Goal: Task Accomplishment & Management: Manage account settings

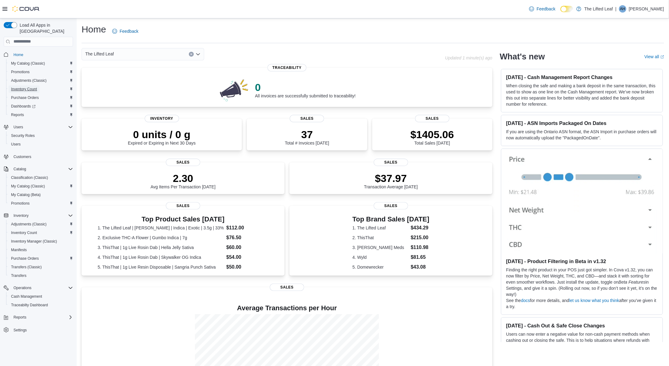
click at [33, 87] on span "Inventory Count" at bounding box center [24, 89] width 26 height 5
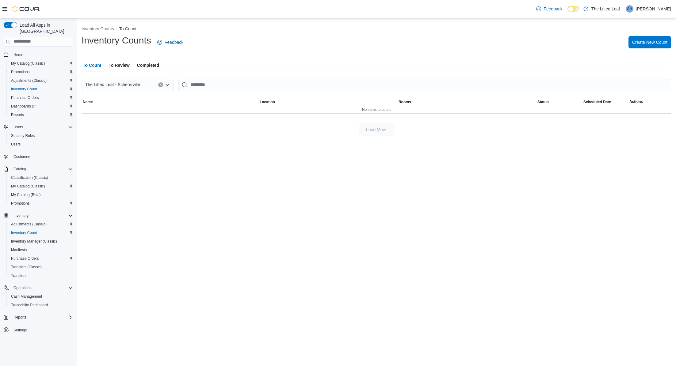
click at [150, 64] on span "Completed" at bounding box center [148, 65] width 22 height 12
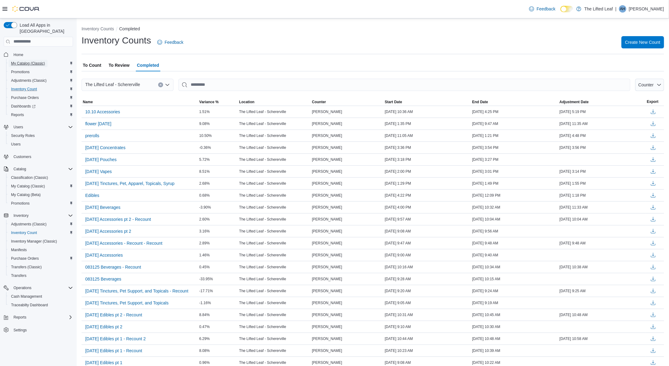
click at [35, 61] on span "My Catalog (Classic)" at bounding box center [28, 63] width 34 height 5
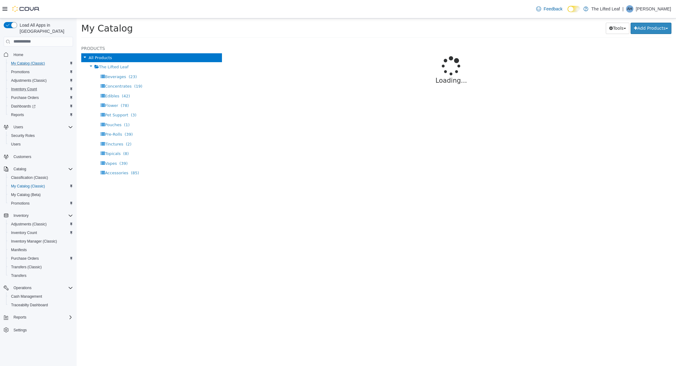
select select "**********"
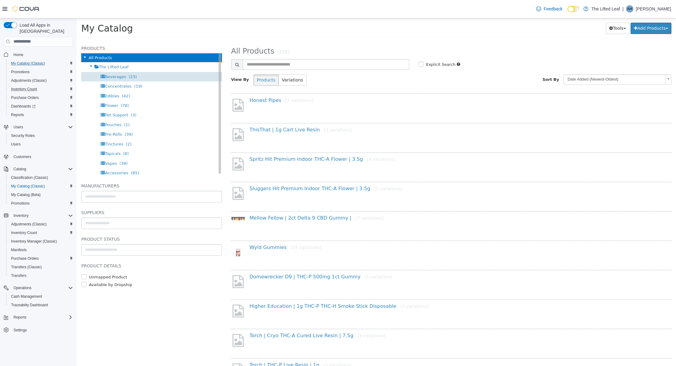
click at [147, 75] on div "Beverages (23)" at bounding box center [151, 77] width 141 height 10
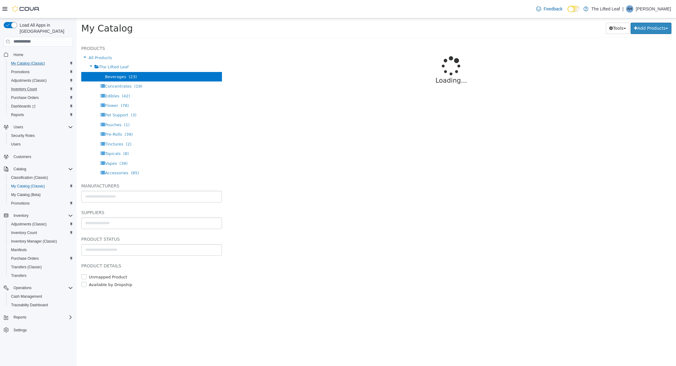
select select "**********"
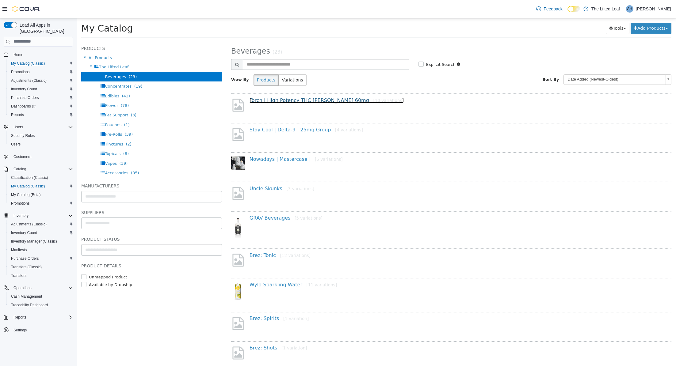
click at [316, 102] on link "Torch | High Potency THC Seltzer 60mg [10 variations]" at bounding box center [327, 100] width 154 height 6
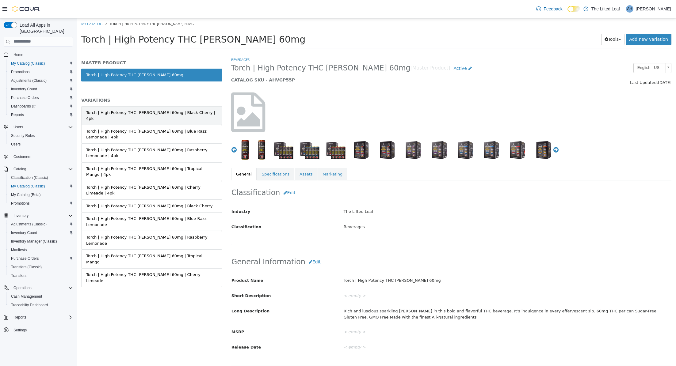
click at [141, 116] on link "Torch | High Potency THC Seltzer 60mg | Black Cherry | 4pk" at bounding box center [151, 115] width 141 height 19
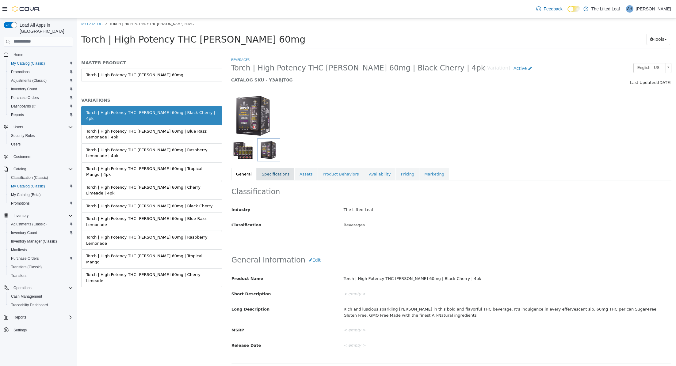
click at [269, 177] on link "Specifications" at bounding box center [275, 174] width 37 height 13
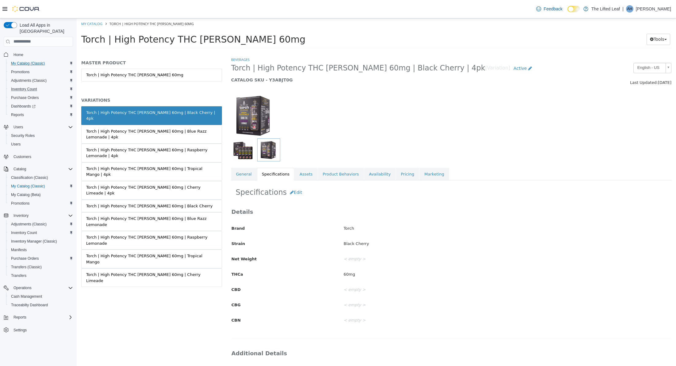
scroll to position [32, 0]
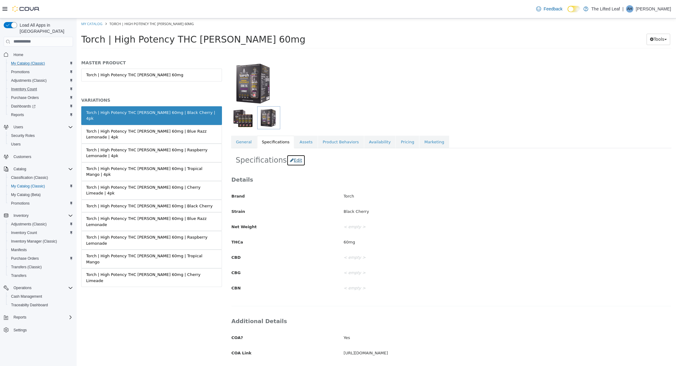
click at [293, 162] on button "Edit" at bounding box center [296, 159] width 19 height 11
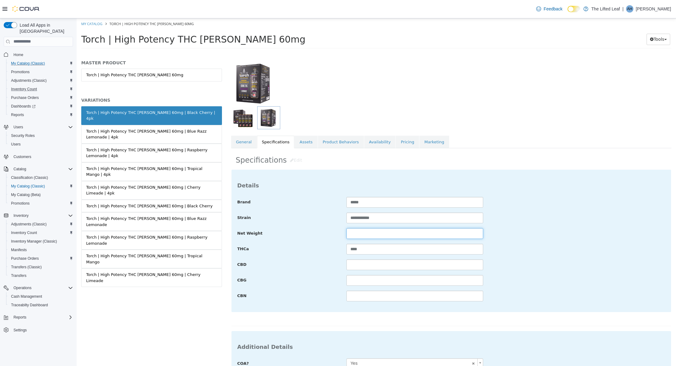
click at [357, 237] on input "text" at bounding box center [414, 233] width 136 height 11
click at [252, 81] on img at bounding box center [254, 83] width 46 height 46
click at [305, 137] on link "Assets" at bounding box center [306, 141] width 23 height 13
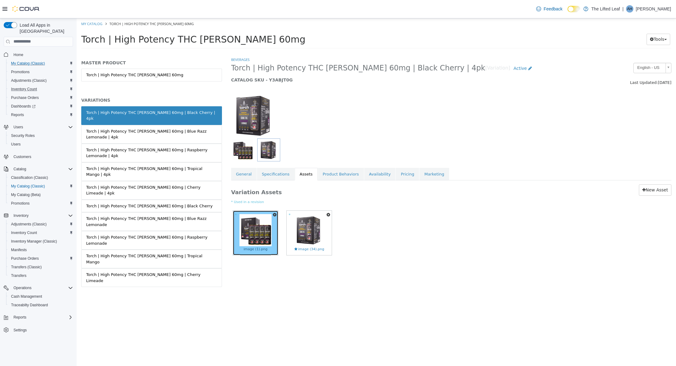
click at [269, 238] on img at bounding box center [255, 230] width 32 height 32
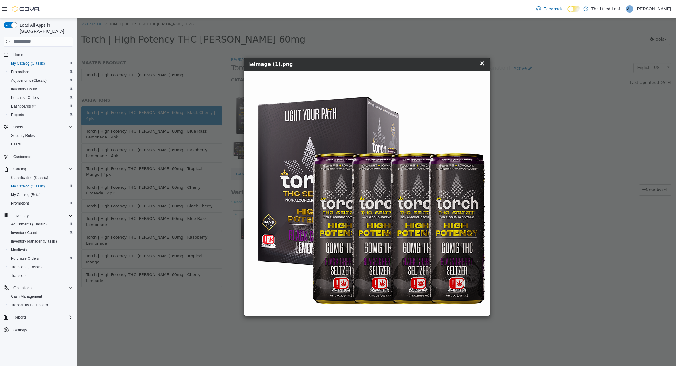
click at [484, 63] on span "×" at bounding box center [482, 62] width 6 height 7
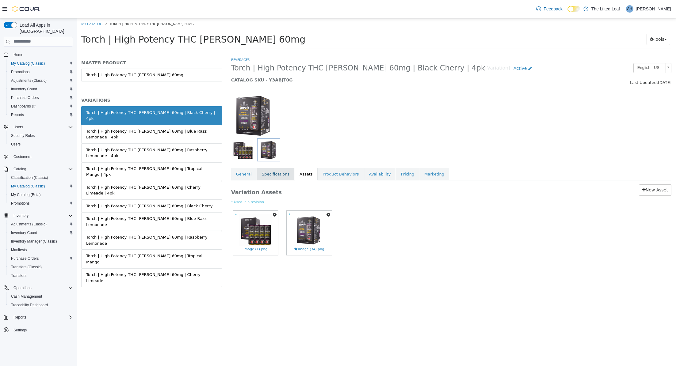
click at [282, 173] on link "Specifications" at bounding box center [275, 174] width 37 height 13
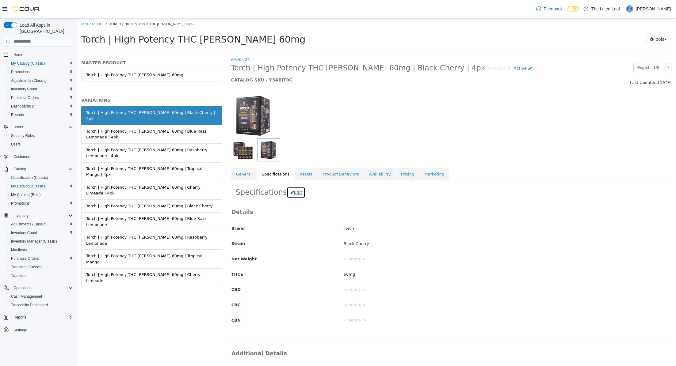
click at [301, 193] on button "Edit" at bounding box center [296, 192] width 19 height 11
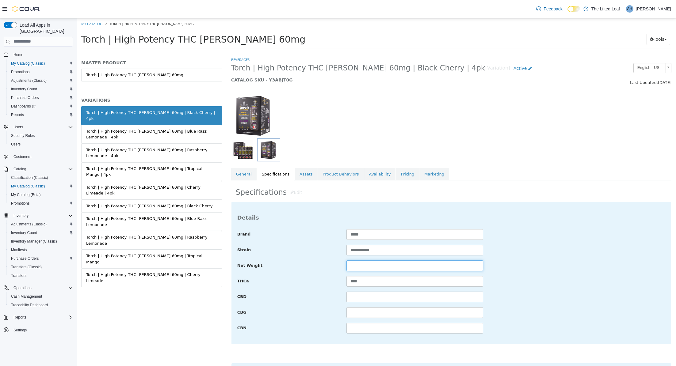
click at [355, 266] on input "text" at bounding box center [414, 265] width 136 height 11
type input "****"
click at [555, 282] on div "THCa ****" at bounding box center [451, 281] width 437 height 11
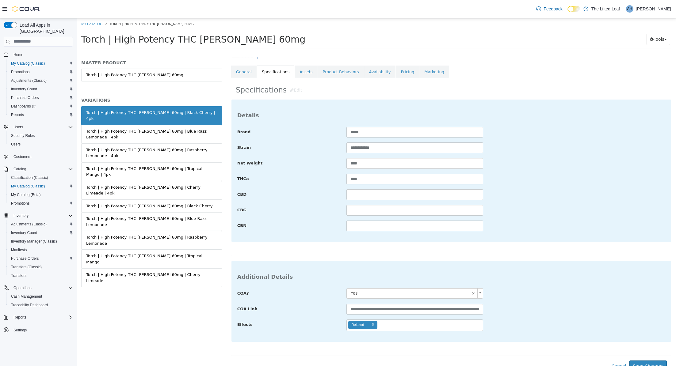
scroll to position [107, 0]
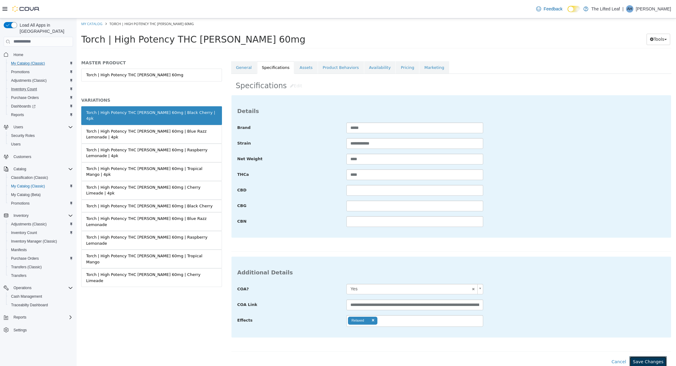
click at [638, 356] on button "Save Changes" at bounding box center [647, 361] width 37 height 11
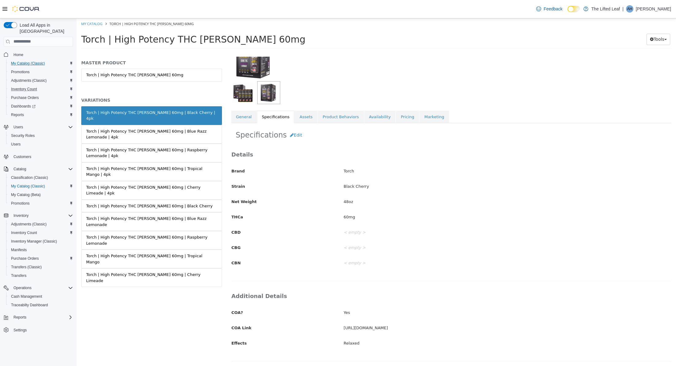
scroll to position [56, 0]
click at [154, 128] on div "Torch | High Potency THC Seltzer 60mg | Blue Razz Lemonade | 4pk" at bounding box center [151, 134] width 131 height 12
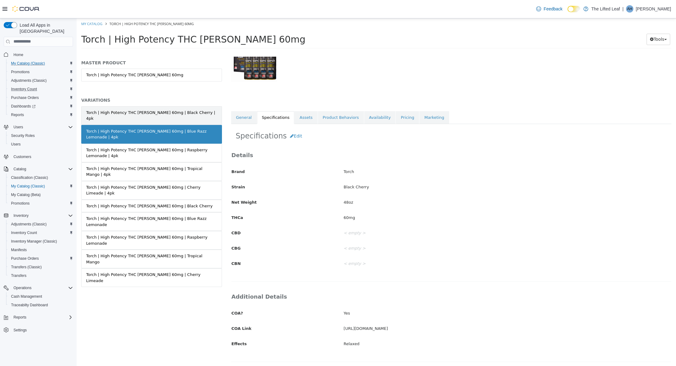
scroll to position [56, 0]
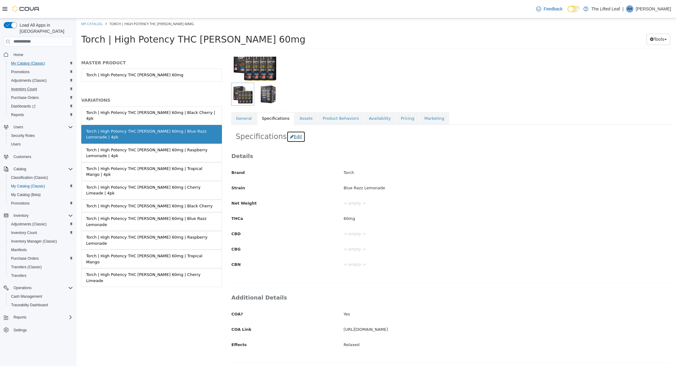
click at [296, 137] on button "Edit" at bounding box center [296, 136] width 19 height 11
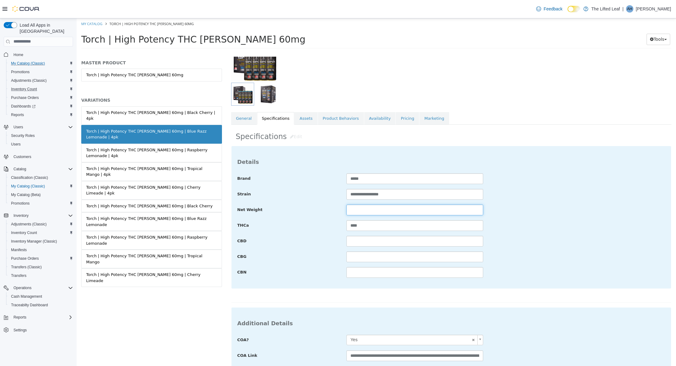
click at [352, 211] on input "text" at bounding box center [414, 209] width 136 height 11
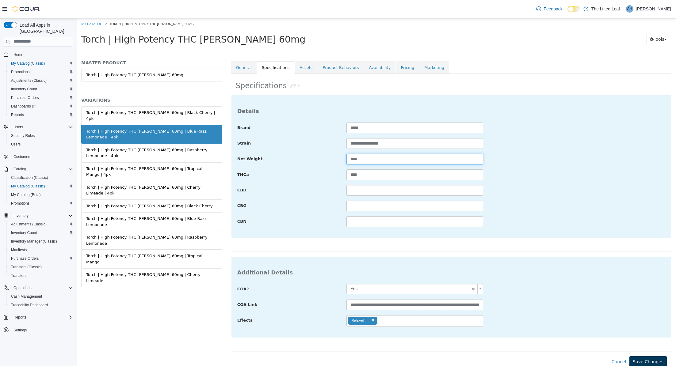
type input "****"
click at [637, 361] on button "Save Changes" at bounding box center [647, 361] width 37 height 11
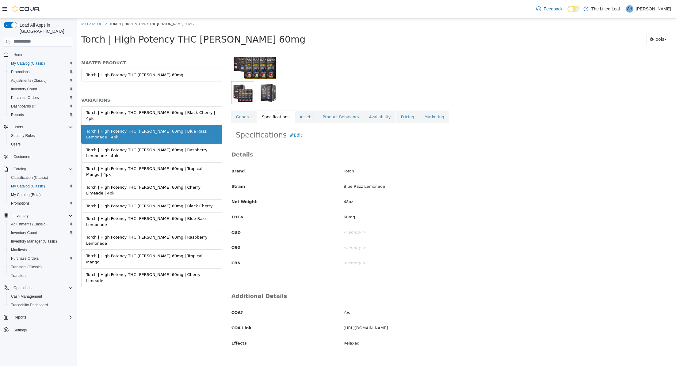
scroll to position [56, 0]
click at [194, 147] on div "Torch | High Potency THC Seltzer 60mg | Raspberry Lemonade | 4pk" at bounding box center [151, 153] width 131 height 12
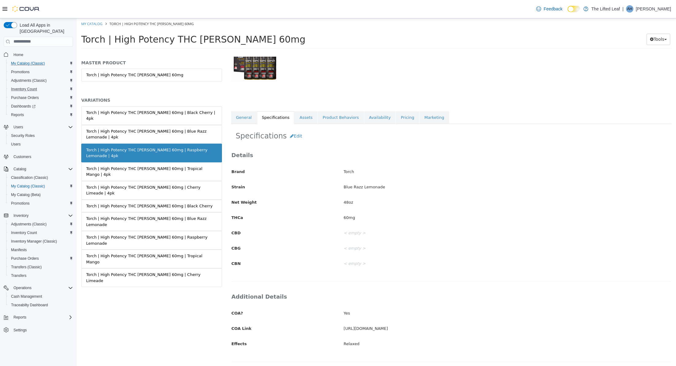
scroll to position [56, 0]
click at [300, 138] on button "Edit" at bounding box center [296, 136] width 19 height 11
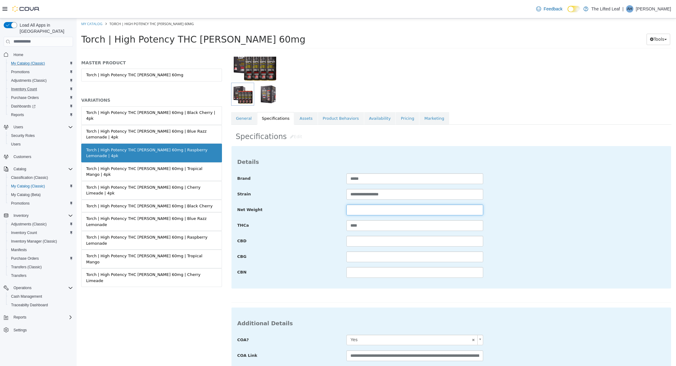
click at [360, 211] on input "text" at bounding box center [414, 209] width 136 height 11
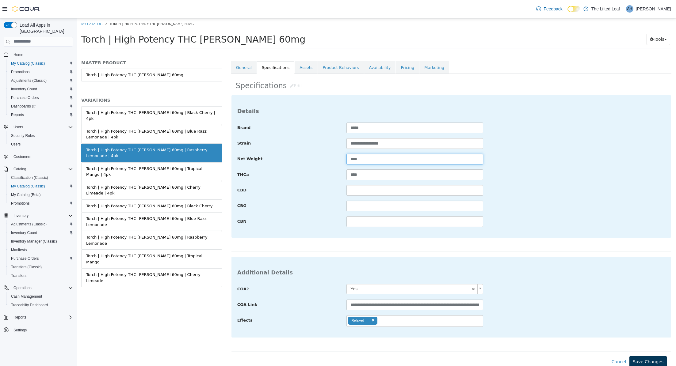
type input "****"
click at [648, 364] on button "Save Changes" at bounding box center [647, 361] width 37 height 11
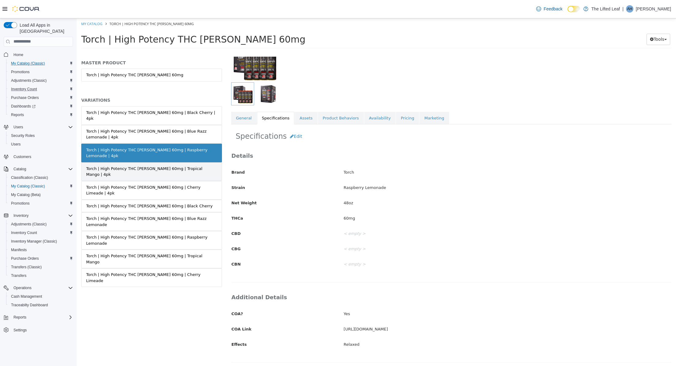
click at [181, 166] on div "Torch | High Potency THC Seltzer 60mg | Tropical Mango | 4pk" at bounding box center [151, 172] width 131 height 12
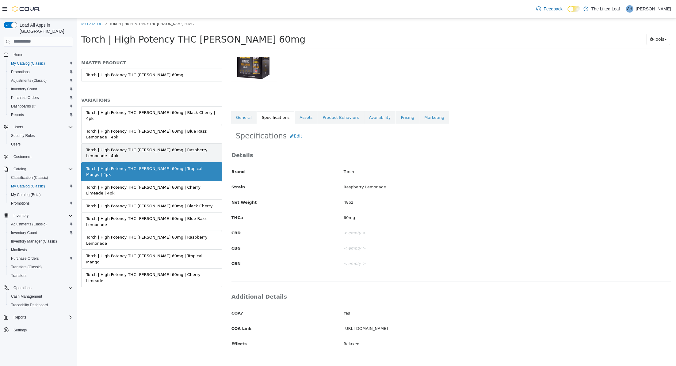
scroll to position [56, 0]
click at [295, 137] on button "Edit" at bounding box center [296, 136] width 19 height 11
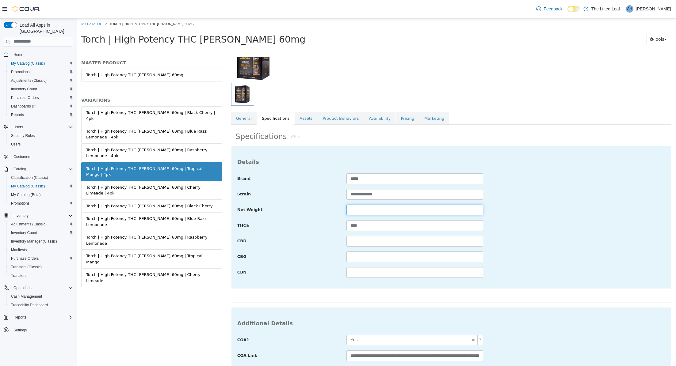
click at [353, 208] on input "text" at bounding box center [414, 209] width 136 height 11
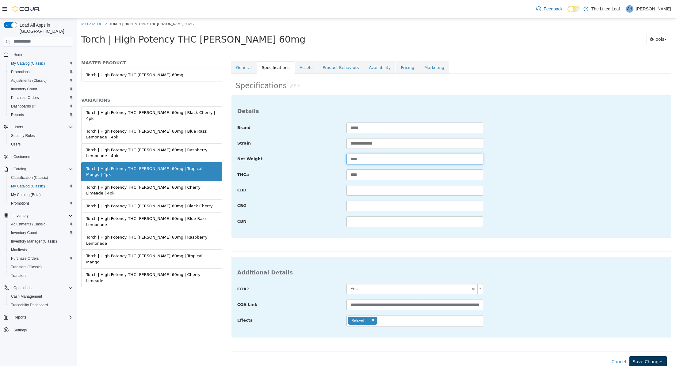
type input "****"
click at [645, 361] on button "Save Changes" at bounding box center [647, 361] width 37 height 11
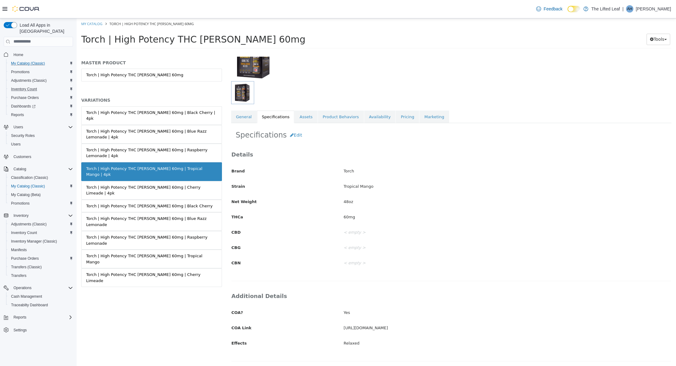
scroll to position [56, 0]
click at [190, 184] on div "Torch | High Potency THC Seltzer 60mg | Cherry Limeade | 4pk" at bounding box center [151, 190] width 131 height 12
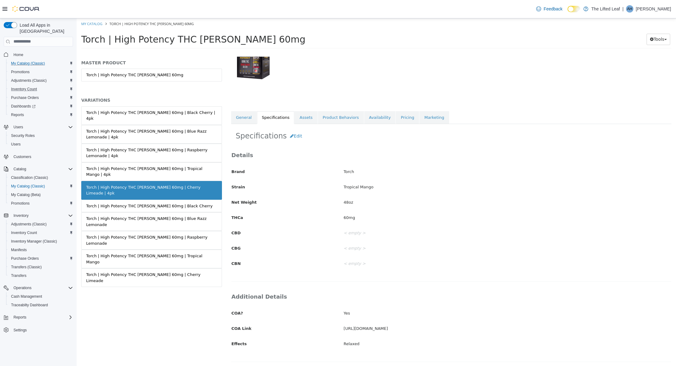
scroll to position [56, 0]
click at [297, 136] on button "Edit" at bounding box center [296, 136] width 19 height 11
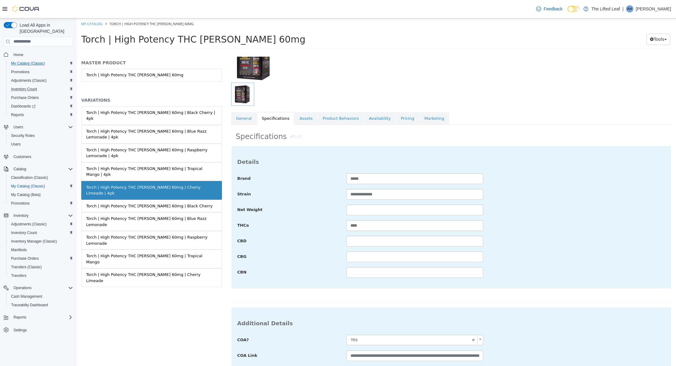
click at [355, 215] on div "**********" at bounding box center [451, 225] width 428 height 105
click at [357, 212] on input "text" at bounding box center [414, 209] width 136 height 11
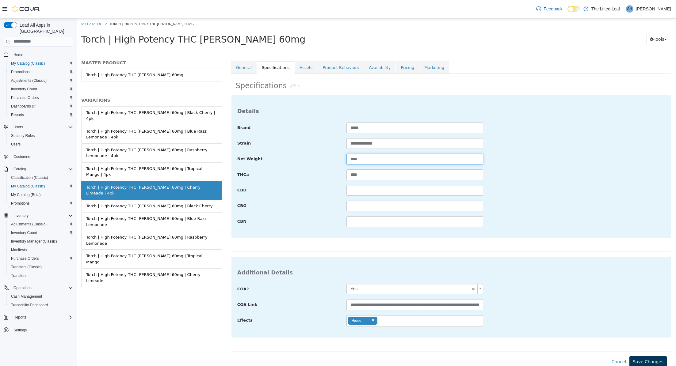
type input "****"
click at [641, 364] on button "Save Changes" at bounding box center [647, 361] width 37 height 11
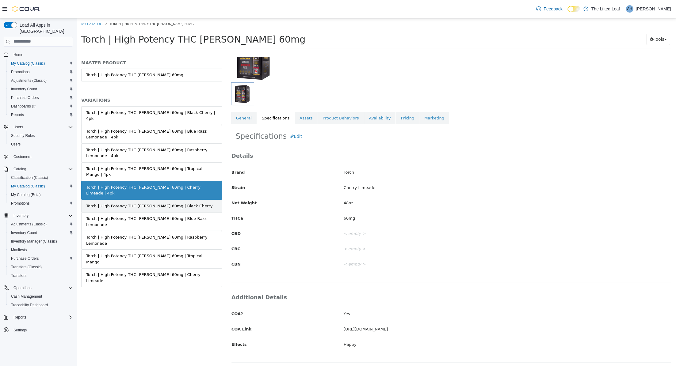
click at [174, 203] on div "Torch | High Potency THC Seltzer 60mg | Black Cherry" at bounding box center [149, 206] width 126 height 6
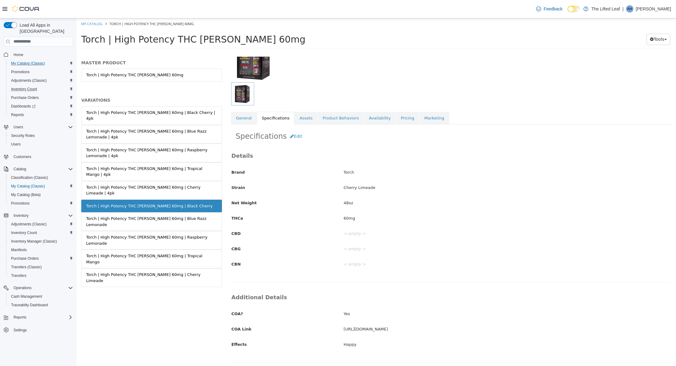
scroll to position [56, 0]
click at [299, 137] on button "Edit" at bounding box center [296, 136] width 19 height 11
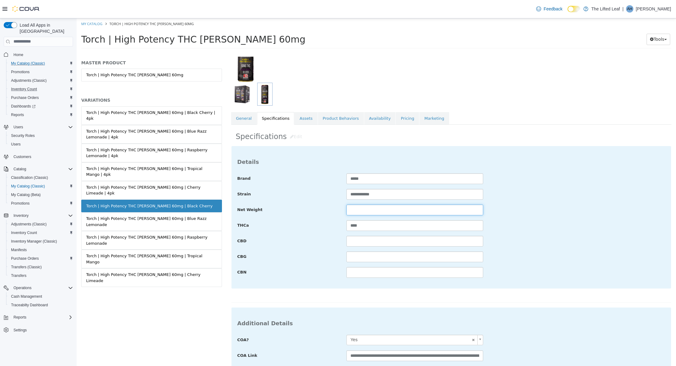
click at [361, 210] on input "text" at bounding box center [414, 209] width 136 height 11
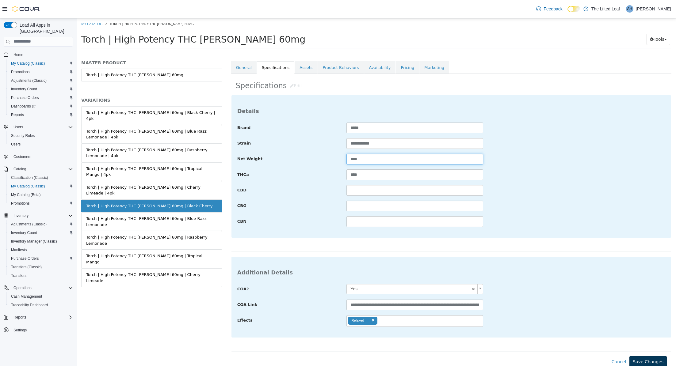
type input "****"
click at [644, 361] on button "Save Changes" at bounding box center [647, 361] width 37 height 11
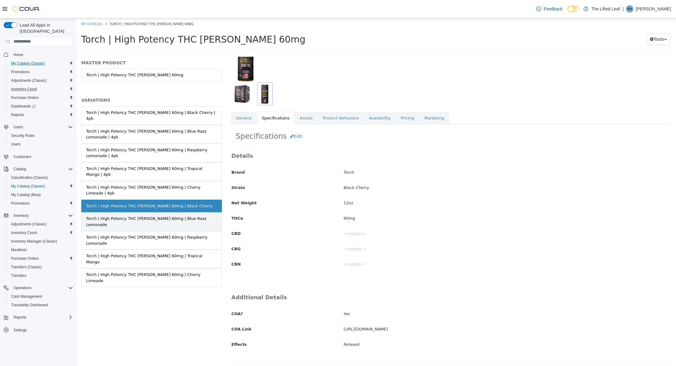
click at [188, 215] on div "Torch | High Potency THC Seltzer 60mg | Blue Razz Lemonade" at bounding box center [151, 221] width 131 height 12
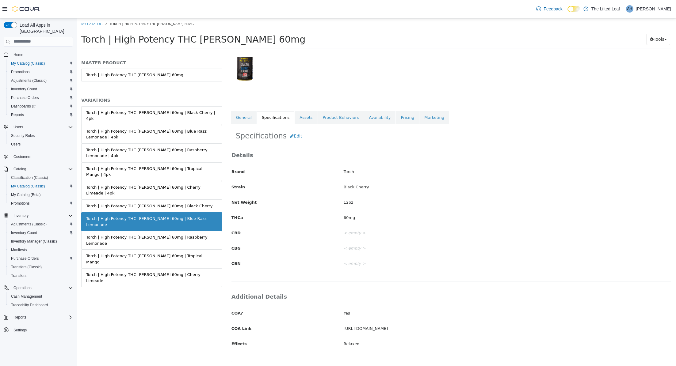
scroll to position [56, 0]
click at [298, 138] on button "Edit" at bounding box center [296, 136] width 19 height 11
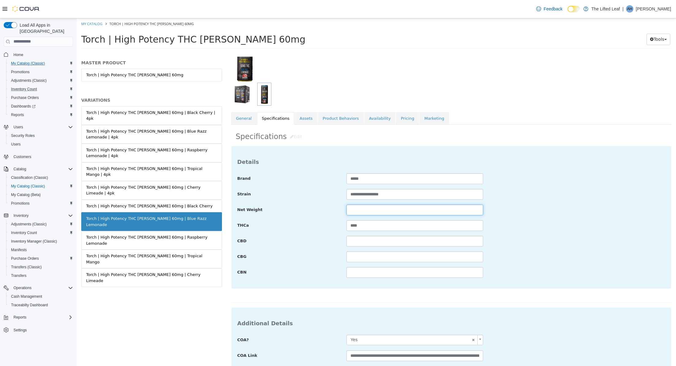
click at [357, 208] on input "text" at bounding box center [414, 209] width 136 height 11
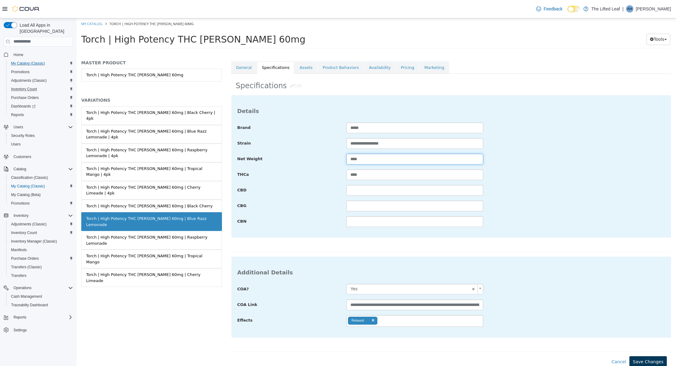
type input "****"
click at [649, 363] on button "Save Changes" at bounding box center [647, 361] width 37 height 11
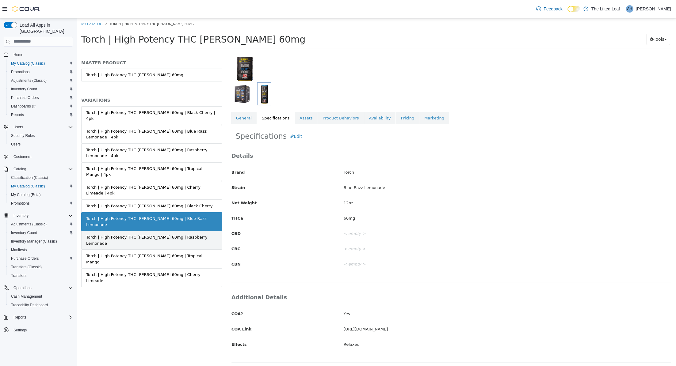
click at [160, 234] on div "Torch | High Potency THC Seltzer 60mg | Raspberry Lemonade" at bounding box center [151, 240] width 131 height 12
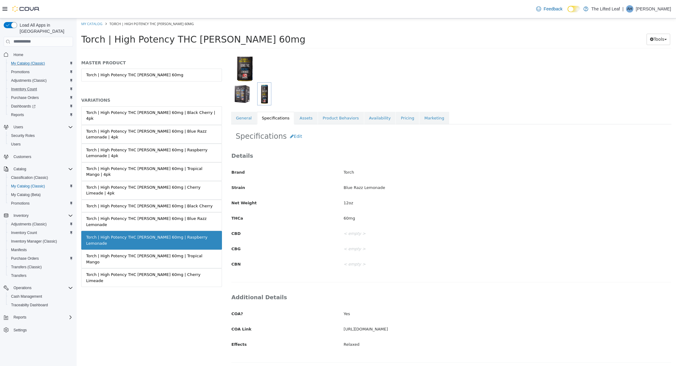
scroll to position [56, 0]
click at [295, 141] on button "Edit" at bounding box center [296, 136] width 19 height 11
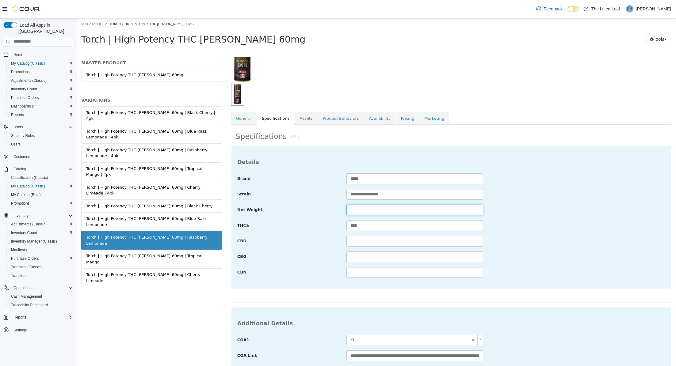
click at [356, 213] on input "text" at bounding box center [414, 209] width 136 height 11
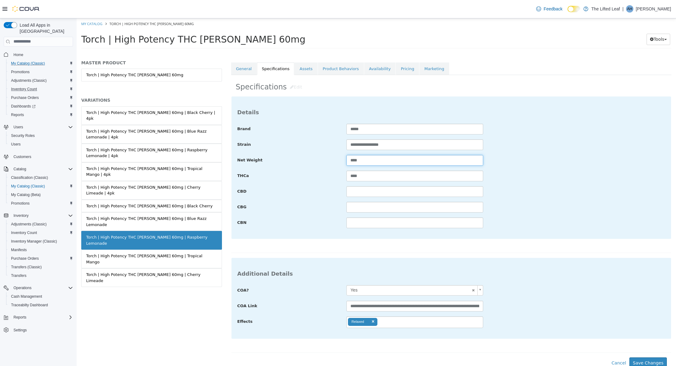
scroll to position [107, 0]
type input "****"
click at [637, 358] on button "Save Changes" at bounding box center [647, 361] width 37 height 11
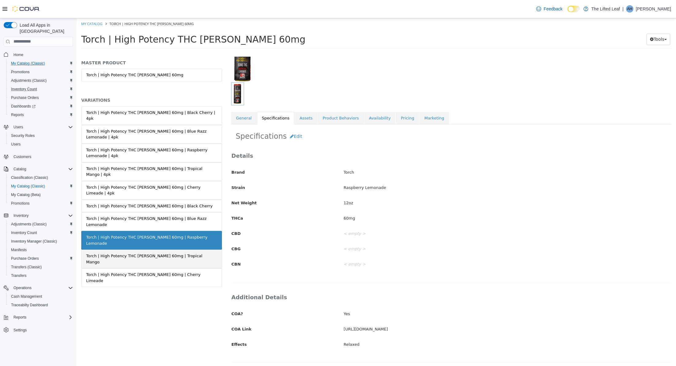
click at [186, 250] on link "Torch | High Potency THC Seltzer 60mg | Tropical Mango" at bounding box center [151, 259] width 141 height 19
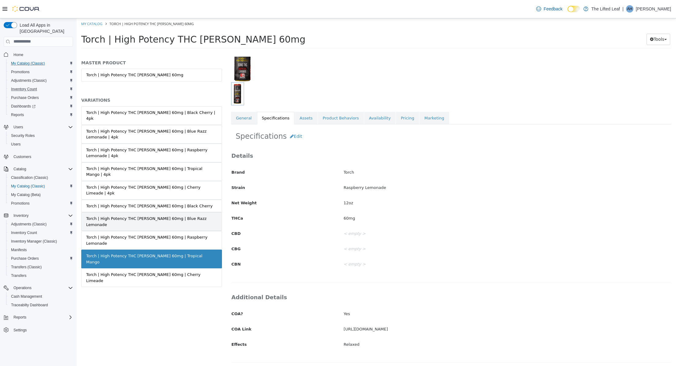
scroll to position [56, 0]
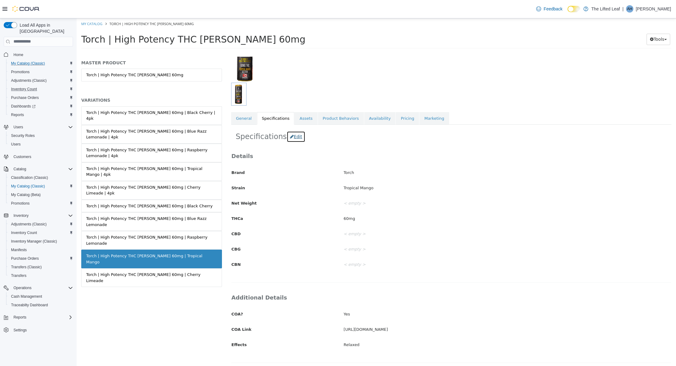
click at [293, 137] on button "Edit" at bounding box center [296, 136] width 19 height 11
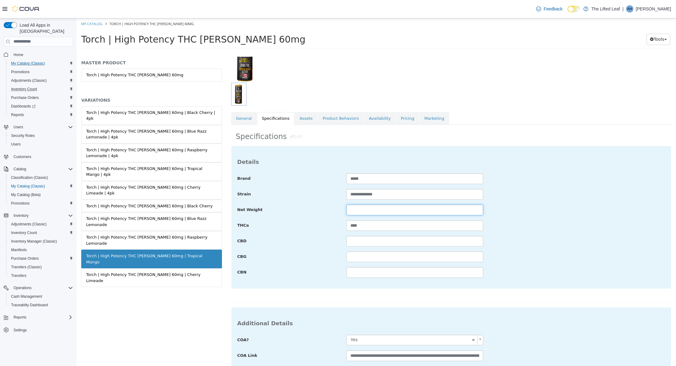
click at [350, 212] on input "text" at bounding box center [414, 209] width 136 height 11
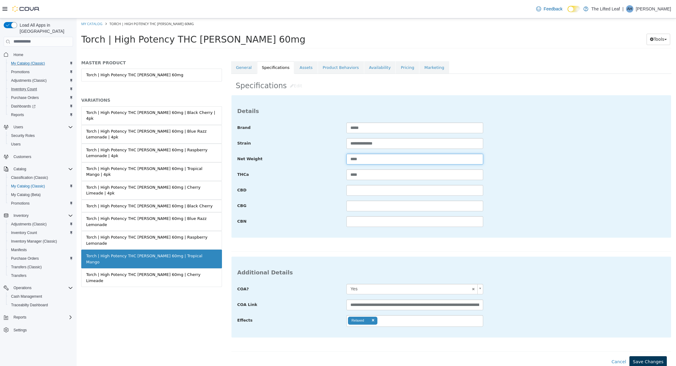
type input "****"
click at [645, 357] on button "Save Changes" at bounding box center [647, 361] width 37 height 11
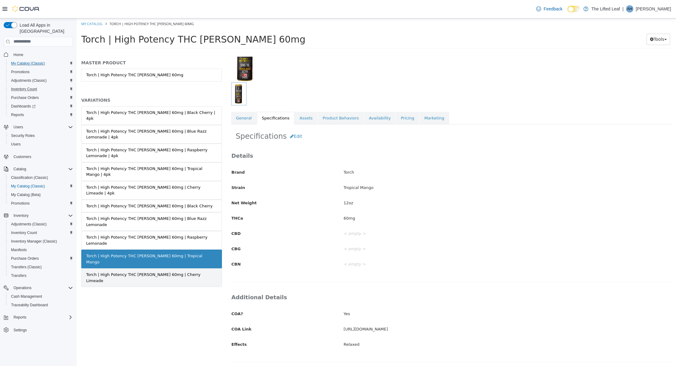
click at [182, 272] on div "Torch | High Potency THC Seltzer 60mg | Cherry Limeade" at bounding box center [151, 278] width 131 height 12
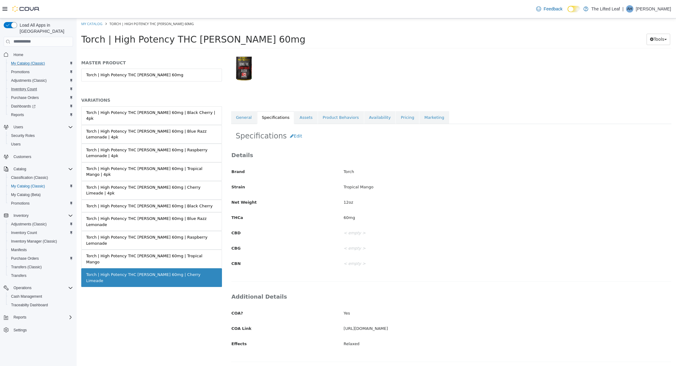
scroll to position [56, 0]
click at [295, 136] on button "Edit" at bounding box center [296, 136] width 19 height 11
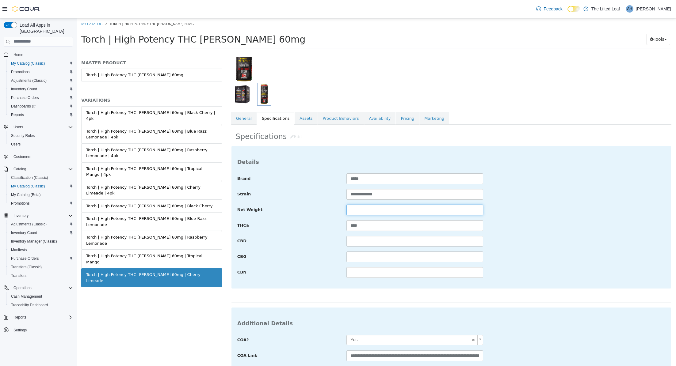
click at [354, 212] on input "text" at bounding box center [414, 209] width 136 height 11
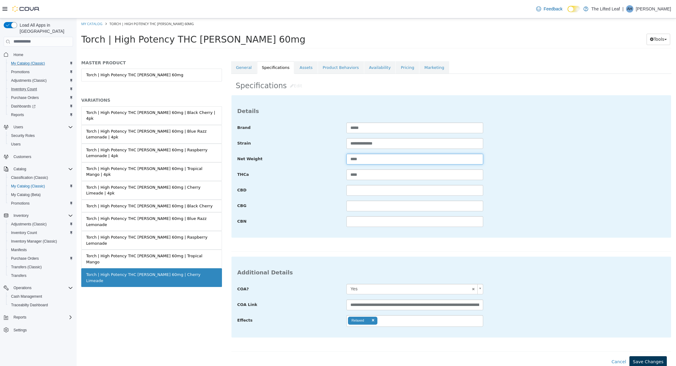
type input "****"
click at [648, 360] on button "Save Changes" at bounding box center [647, 361] width 37 height 11
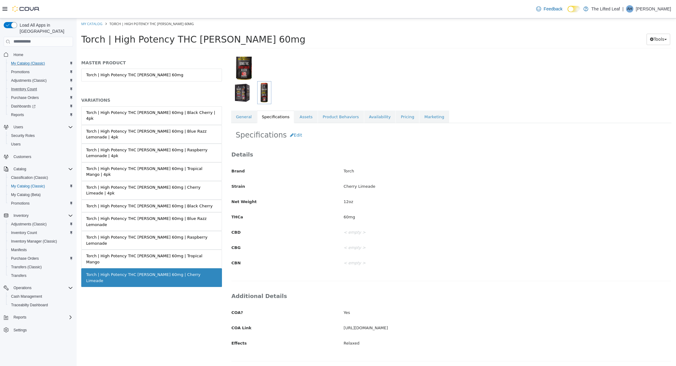
scroll to position [56, 0]
click at [88, 24] on link "My Catalog" at bounding box center [91, 23] width 21 height 5
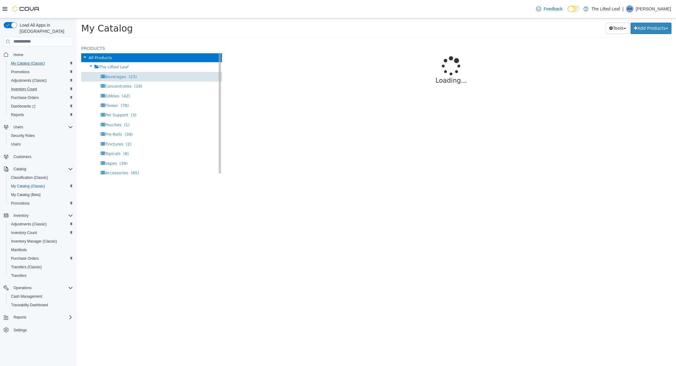
select select "**********"
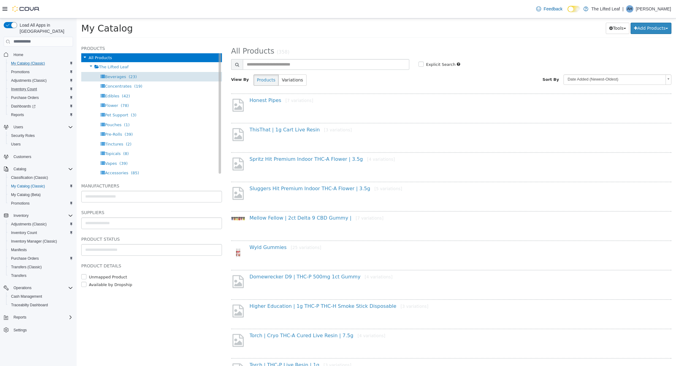
click at [154, 78] on div "Beverages (23)" at bounding box center [151, 77] width 141 height 10
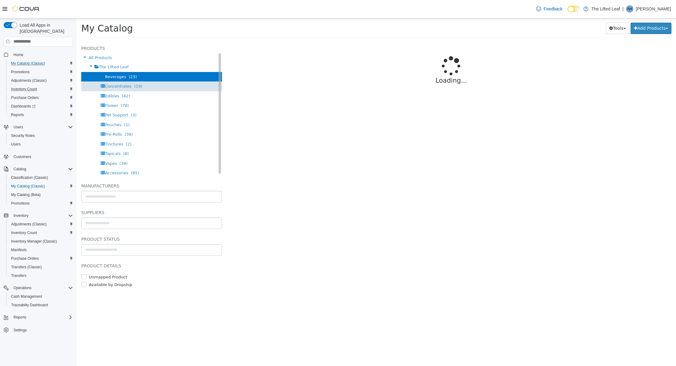
select select "**********"
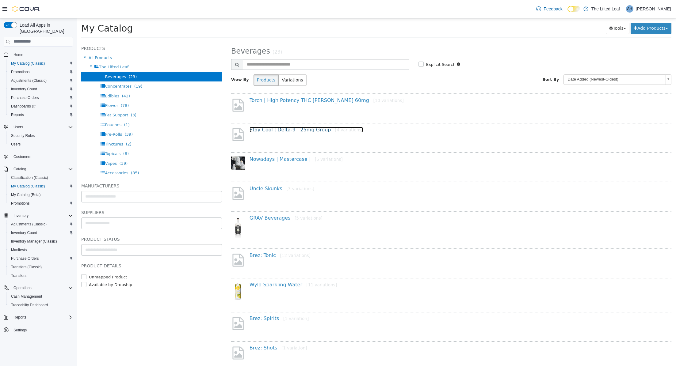
click at [298, 129] on link "Stay Cool | Delta-9 | 25mg Group [4 variations]" at bounding box center [306, 130] width 113 height 6
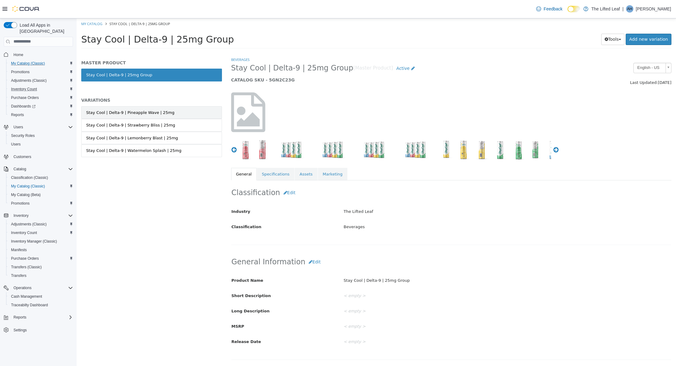
click at [161, 112] on div "Stay Cool | Delta-9 | Pineapple Wave | 25mg" at bounding box center [130, 112] width 88 height 6
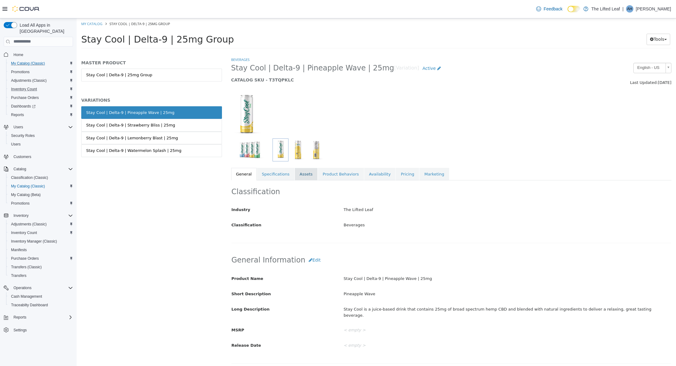
click at [303, 177] on link "Assets" at bounding box center [306, 174] width 23 height 13
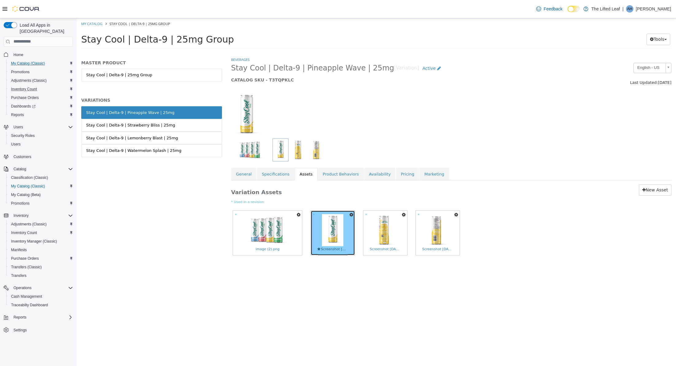
click at [333, 238] on img at bounding box center [332, 230] width 21 height 32
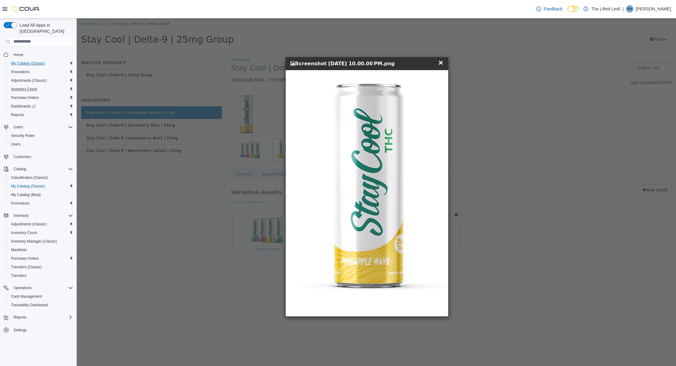
click at [441, 58] on div "× Close Screenshot 2025-09-21 at 10.00.00 PM.png" at bounding box center [367, 63] width 162 height 13
click at [443, 64] on span "×" at bounding box center [441, 62] width 6 height 7
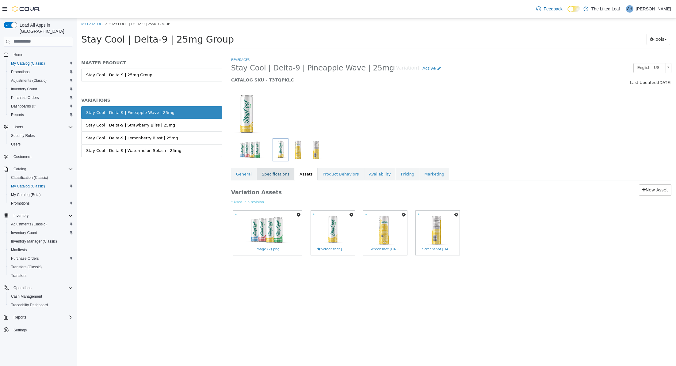
click at [271, 178] on link "Specifications" at bounding box center [275, 174] width 37 height 13
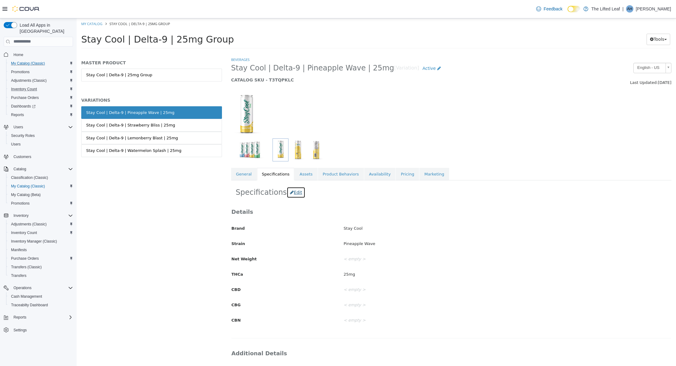
click at [298, 191] on button "Edit" at bounding box center [296, 192] width 19 height 11
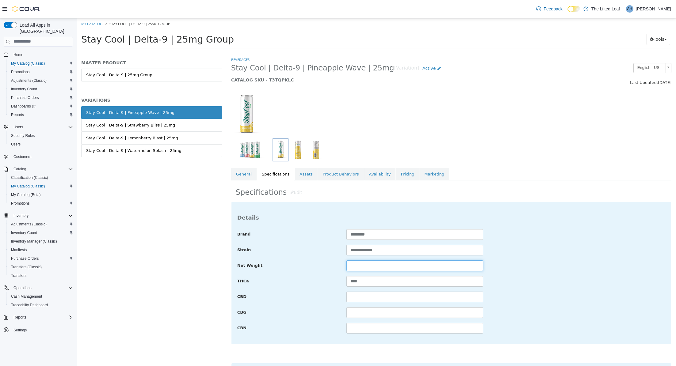
click at [359, 262] on input "text" at bounding box center [414, 265] width 136 height 11
type input "*"
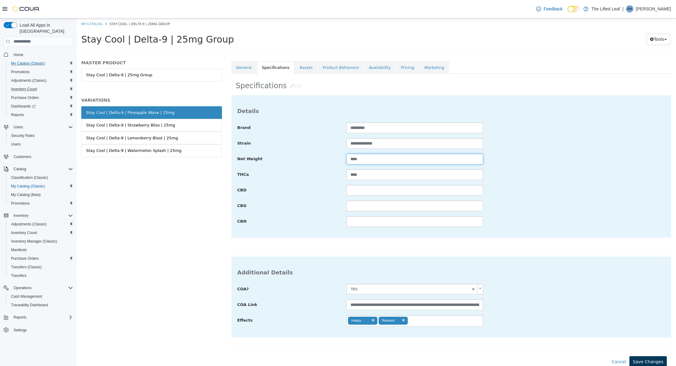
type input "****"
click at [634, 359] on button "Save Changes" at bounding box center [647, 361] width 37 height 11
